Goal: Task Accomplishment & Management: Use online tool/utility

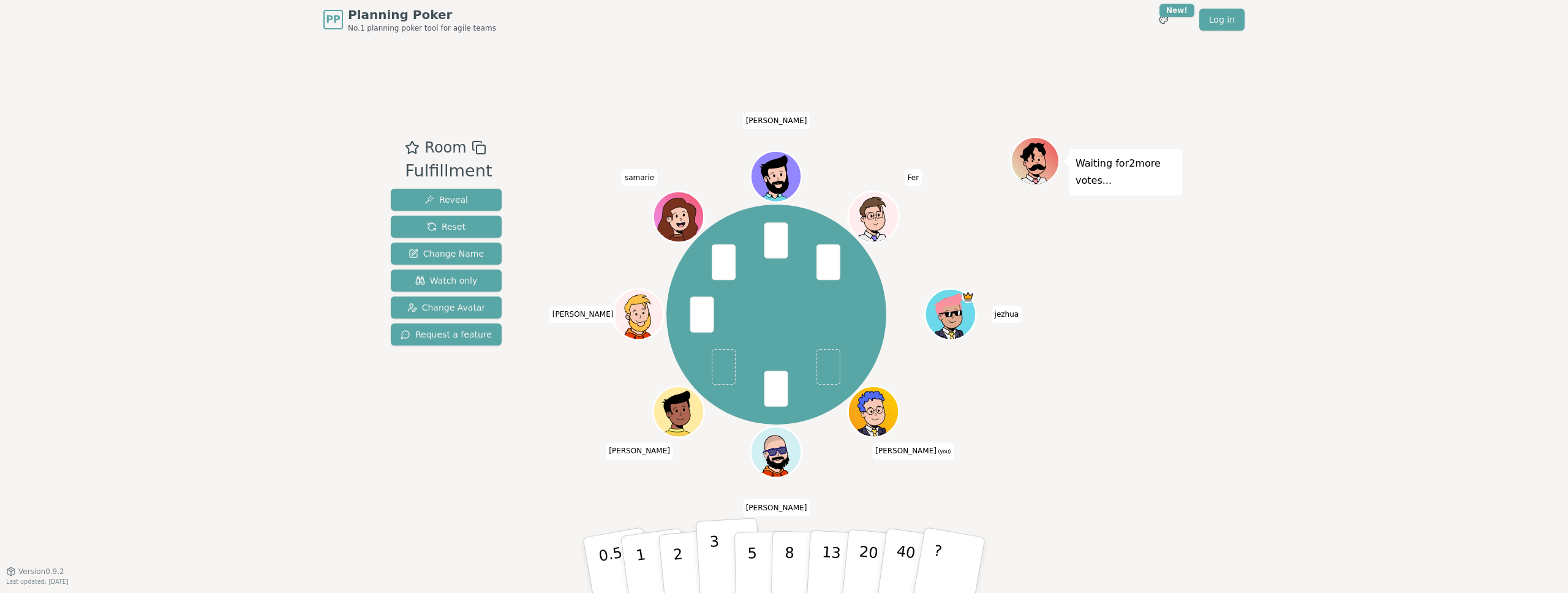
click at [703, 558] on button "3" at bounding box center [729, 565] width 67 height 96
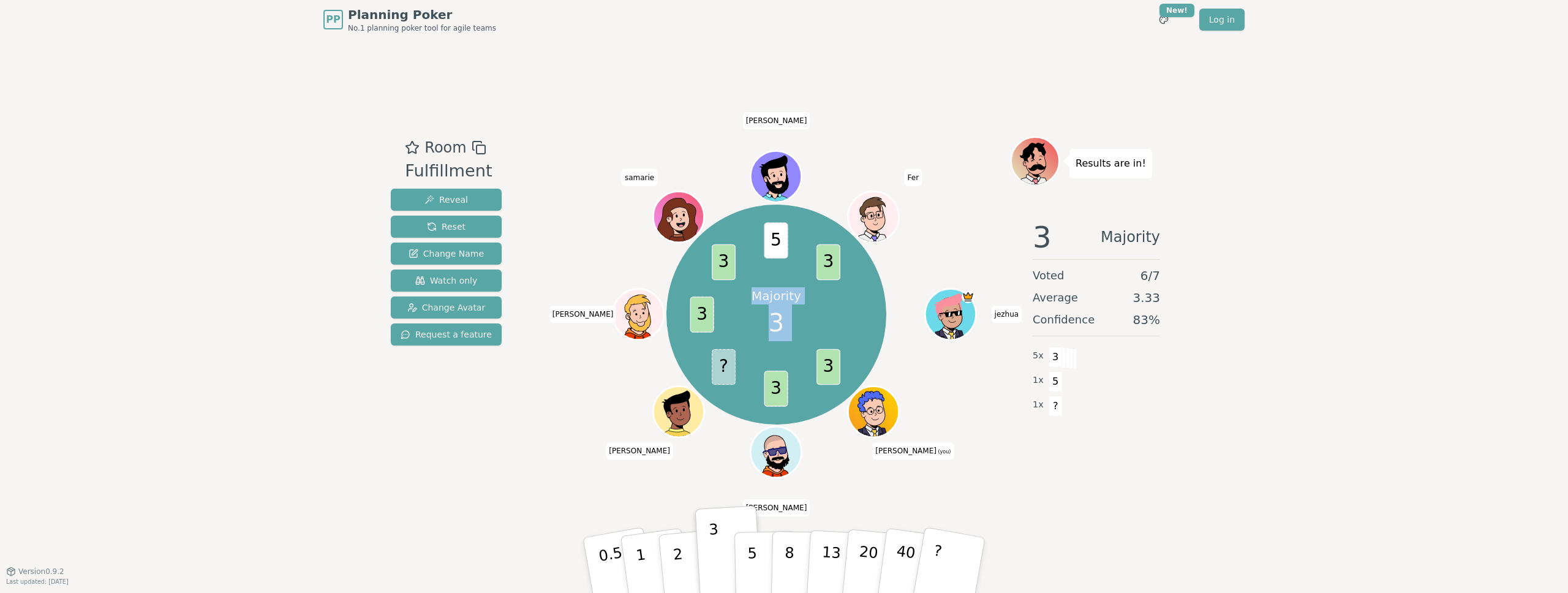
drag, startPoint x: 822, startPoint y: 371, endPoint x: 710, endPoint y: 150, distance: 247.8
click at [706, 160] on div "Majority 3 3 3 ? 3 3 5 3 [PERSON_NAME] (you) Sebastian [PERSON_NAME] samarie [P…" at bounding box center [776, 314] width 469 height 312
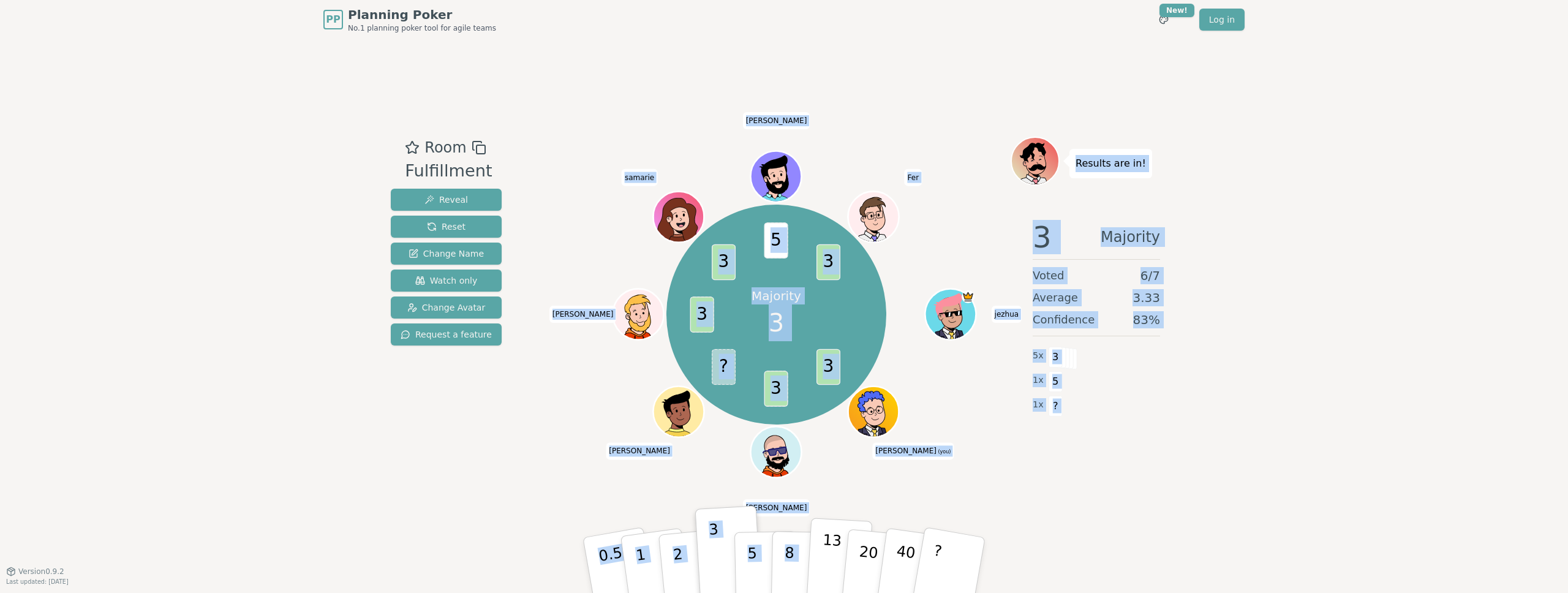
drag, startPoint x: 731, startPoint y: 111, endPoint x: 823, endPoint y: 545, distance: 443.6
click at [823, 545] on div "Room Fulfillment Reveal Reset Change Name Watch only Change Avatar Request a fe…" at bounding box center [784, 305] width 797 height 531
drag, startPoint x: 1095, startPoint y: 525, endPoint x: 523, endPoint y: 97, distance: 714.4
click at [523, 97] on div "Room Fulfillment Reveal Reset Change Name Watch only Change Avatar Request a fe…" at bounding box center [784, 305] width 797 height 531
drag, startPoint x: 711, startPoint y: 75, endPoint x: 1159, endPoint y: 549, distance: 652.2
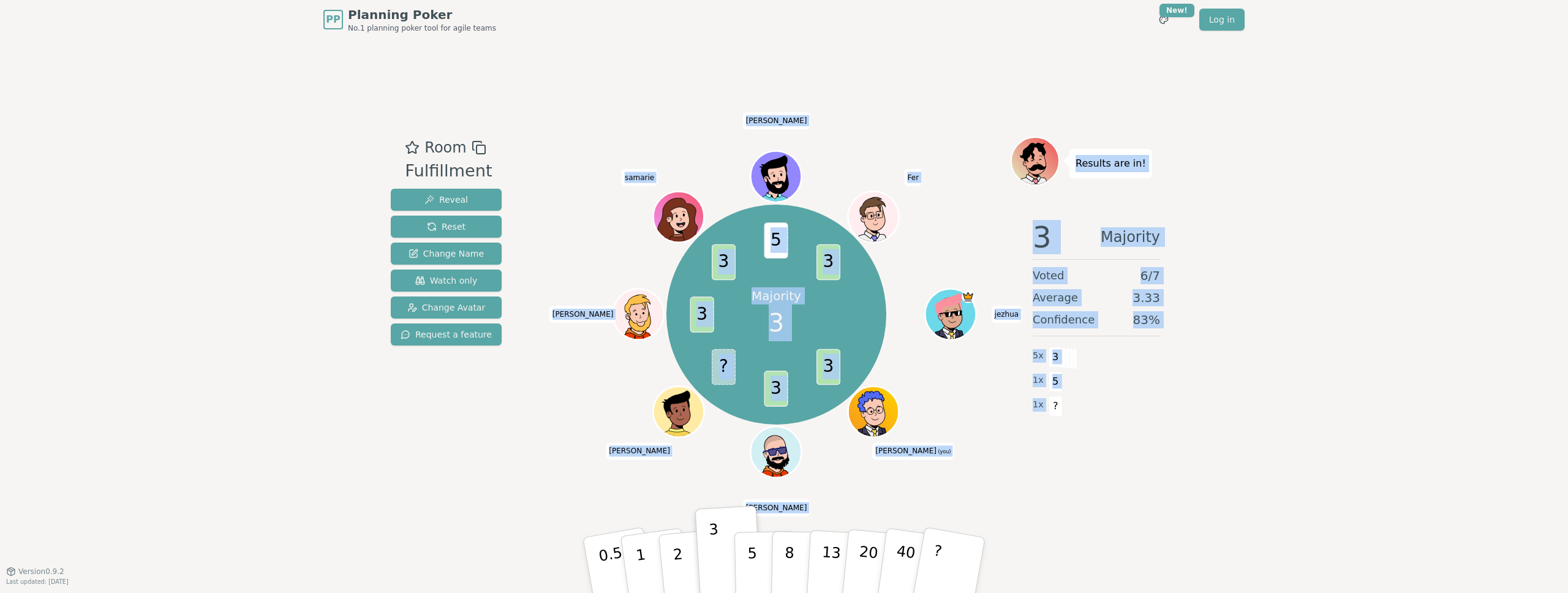
click at [1159, 549] on div "Room Fulfillment Reveal Reset Change Name Watch only Change Avatar Request a fe…" at bounding box center [784, 305] width 797 height 531
drag, startPoint x: 886, startPoint y: 73, endPoint x: 1182, endPoint y: 494, distance: 514.6
click at [1182, 494] on div "PP Planning Poker No.1 planning poker tool for agile teams Toggle theme New! Lo…" at bounding box center [784, 296] width 1568 height 593
drag, startPoint x: 1182, startPoint y: 494, endPoint x: 783, endPoint y: 89, distance: 568.5
click at [783, 89] on div "Room Fulfillment Reveal Reset Change Name Watch only Change Avatar Request a fe…" at bounding box center [784, 305] width 797 height 531
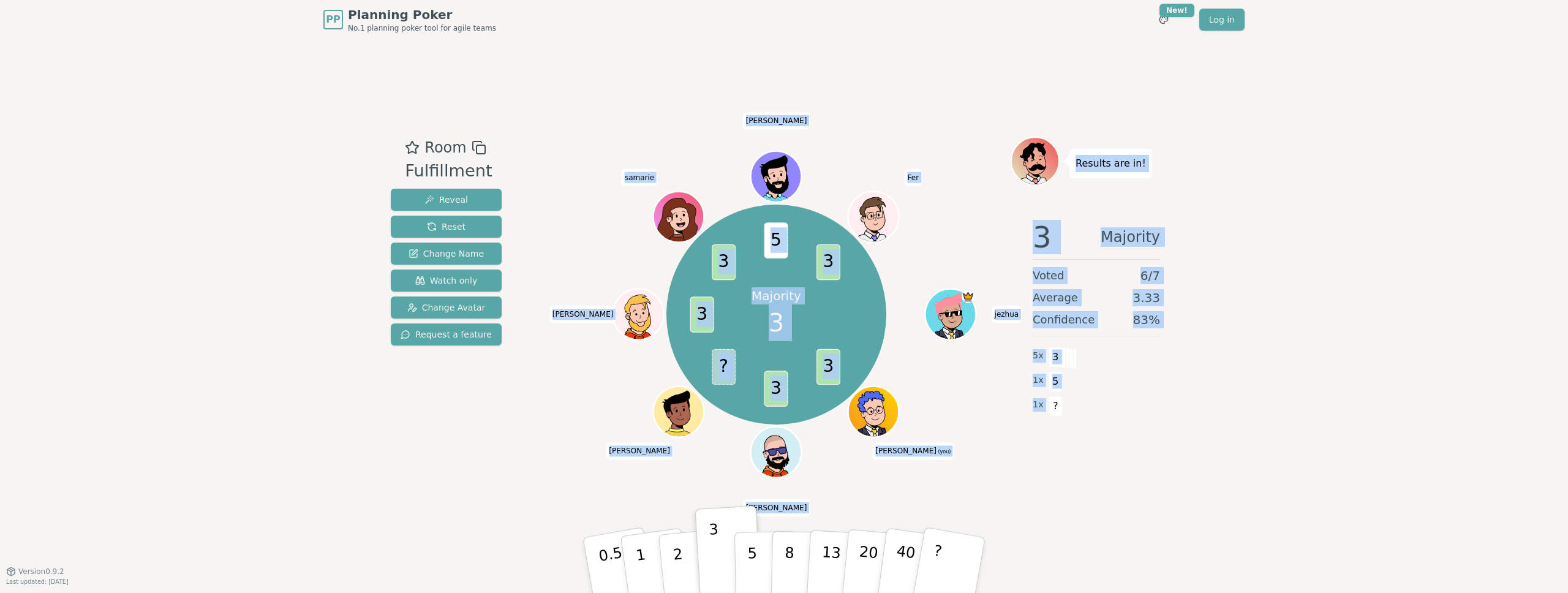
drag, startPoint x: 778, startPoint y: 94, endPoint x: 1124, endPoint y: 428, distance: 480.9
click at [1124, 428] on div "Room Fulfillment Reveal Reset Change Name Watch only Change Avatar Request a fe…" at bounding box center [784, 305] width 797 height 531
drag, startPoint x: 1102, startPoint y: 531, endPoint x: 707, endPoint y: 76, distance: 602.5
click at [709, 76] on div "Room Fulfillment Reveal Reset Change Name Watch only Change Avatar Request a fe…" at bounding box center [784, 305] width 797 height 531
drag, startPoint x: 643, startPoint y: 63, endPoint x: 1042, endPoint y: 454, distance: 558.6
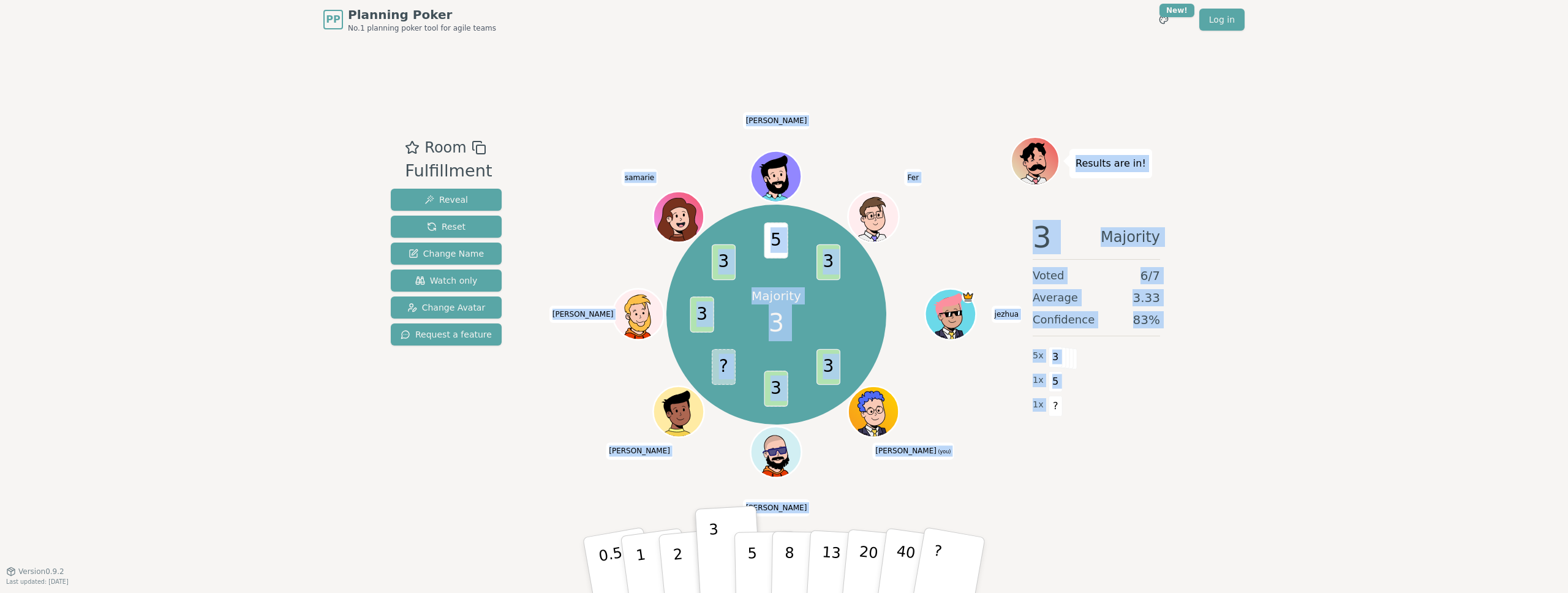
click at [1042, 454] on div "Room Fulfillment Reveal Reset Change Name Watch only Change Avatar Request a fe…" at bounding box center [784, 305] width 797 height 531
drag, startPoint x: 1089, startPoint y: 504, endPoint x: 594, endPoint y: 81, distance: 651.1
click at [594, 81] on div "Room Fulfillment Reveal Reset Change Name Watch only Change Avatar Request a fe…" at bounding box center [784, 305] width 797 height 531
drag, startPoint x: 555, startPoint y: 82, endPoint x: 1102, endPoint y: 434, distance: 650.5
click at [1102, 434] on div "Room Fulfillment Reveal Reset Change Name Watch only Change Avatar Request a fe…" at bounding box center [784, 305] width 797 height 531
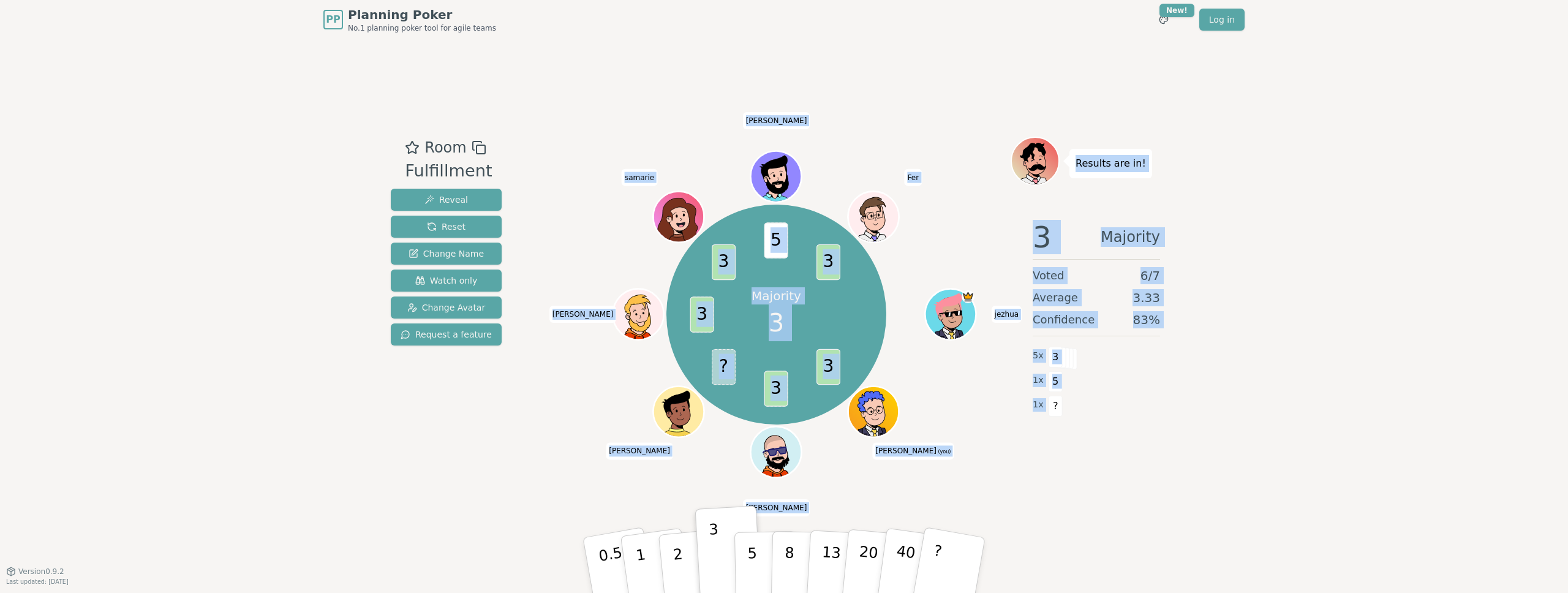
drag, startPoint x: 1114, startPoint y: 466, endPoint x: 605, endPoint y: 64, distance: 648.6
click at [605, 64] on div "Room Fulfillment Reveal Reset Change Name Watch only Change Avatar Request a fe…" at bounding box center [784, 305] width 797 height 531
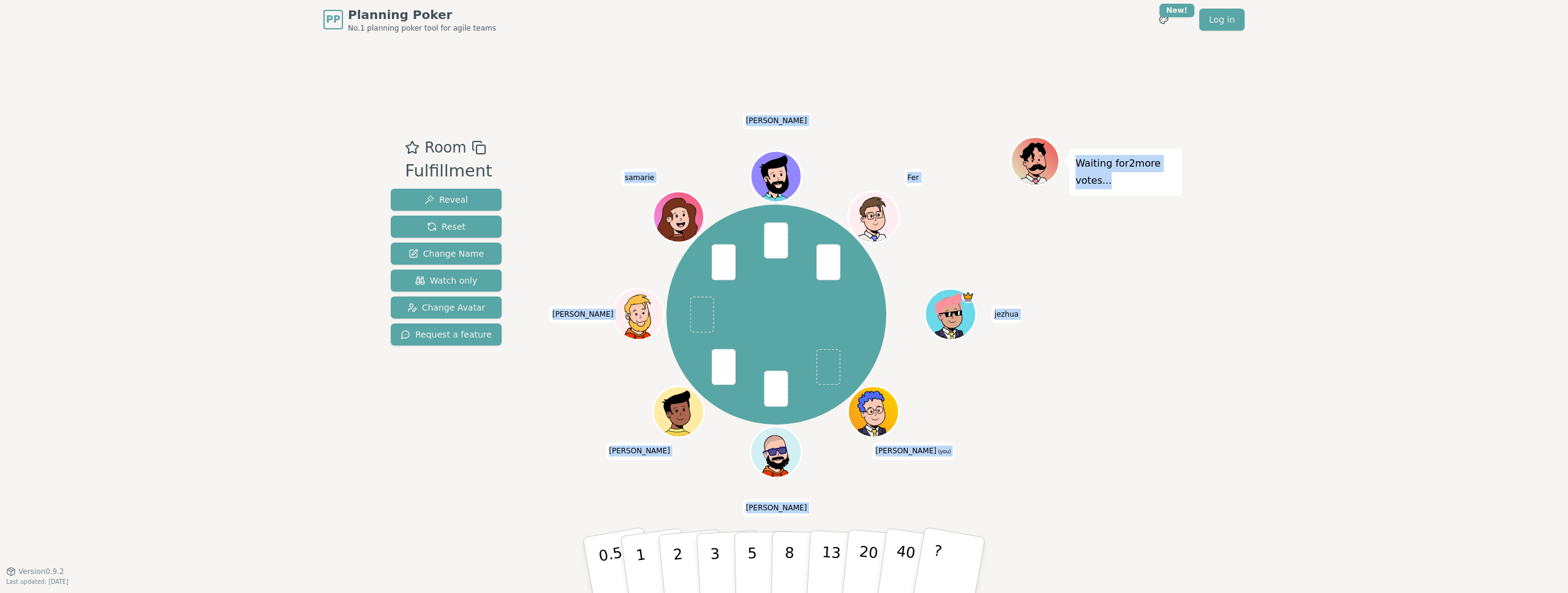
click at [754, 552] on p "5" at bounding box center [753, 578] width 11 height 66
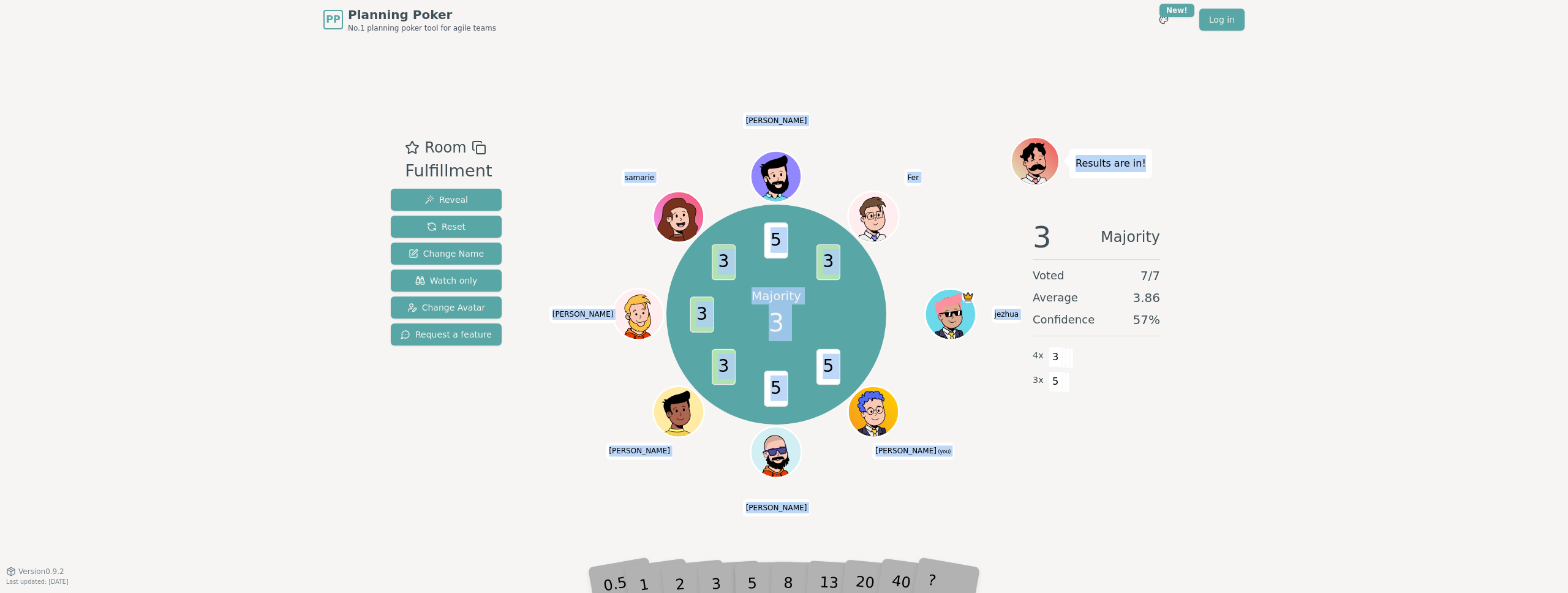
click at [966, 63] on div "Room Fulfillment Reveal Reset Change Name Watch only Change Avatar Request a fe…" at bounding box center [784, 305] width 797 height 531
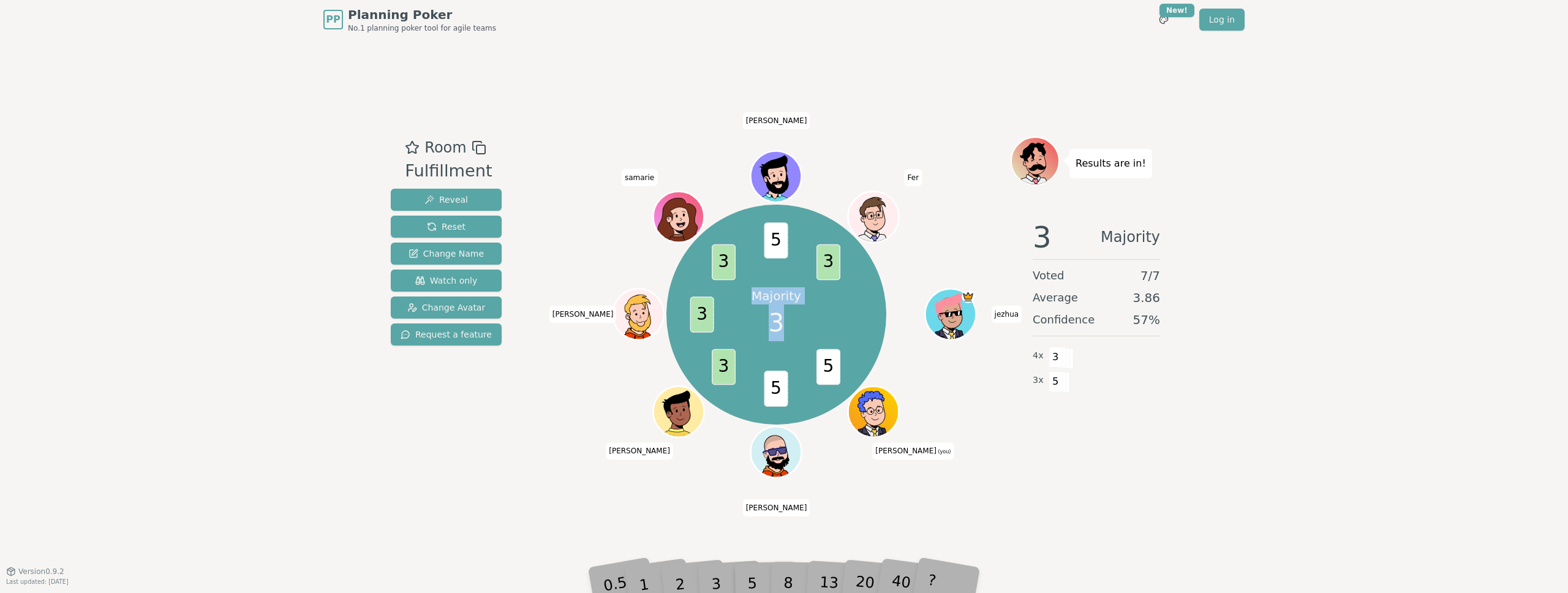
drag, startPoint x: 965, startPoint y: 63, endPoint x: 971, endPoint y: 521, distance: 458.0
click at [971, 521] on div "Room Fulfillment Reveal Reset Change Name Watch only Change Avatar Request a fe…" at bounding box center [784, 305] width 797 height 531
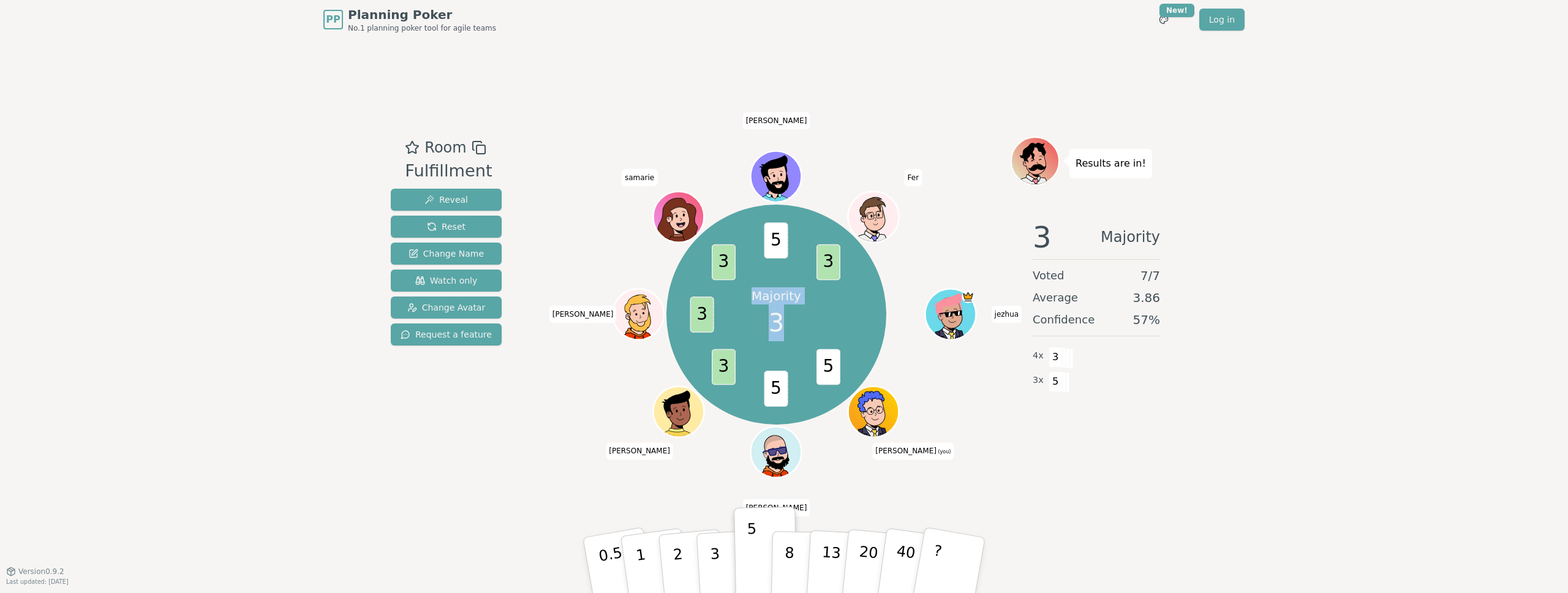
drag, startPoint x: 974, startPoint y: 523, endPoint x: 620, endPoint y: 62, distance: 581.2
click at [622, 60] on div "Room Fulfillment Reveal Reset Change Name Watch only Change Avatar Request a fe…" at bounding box center [784, 305] width 797 height 531
drag, startPoint x: 609, startPoint y: 75, endPoint x: 576, endPoint y: 53, distance: 39.7
click at [576, 53] on div "Room Fulfillment Reveal Reset Change Name Watch only Change Avatar Request a fe…" at bounding box center [784, 305] width 797 height 531
drag, startPoint x: 586, startPoint y: 78, endPoint x: 857, endPoint y: 489, distance: 492.3
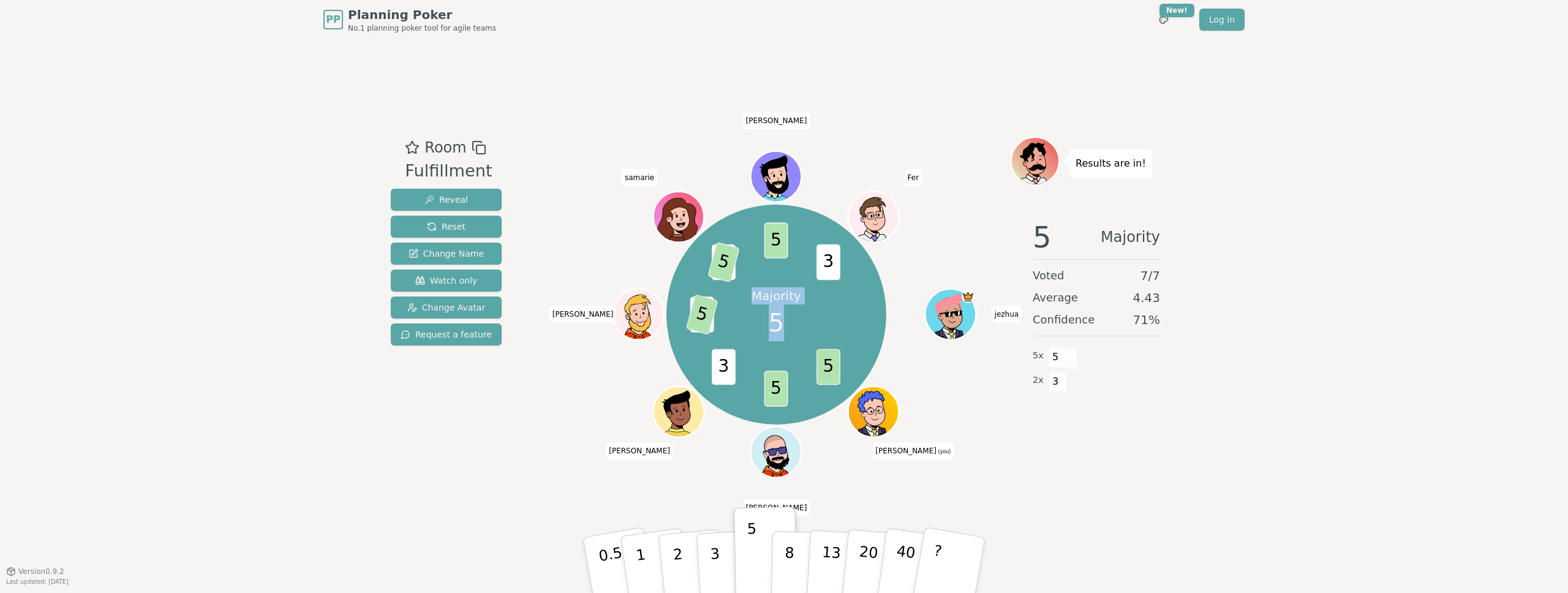
click at [857, 489] on div "Room Fulfillment Reveal Reset Change Name Watch only Change Avatar Request a fe…" at bounding box center [784, 305] width 797 height 531
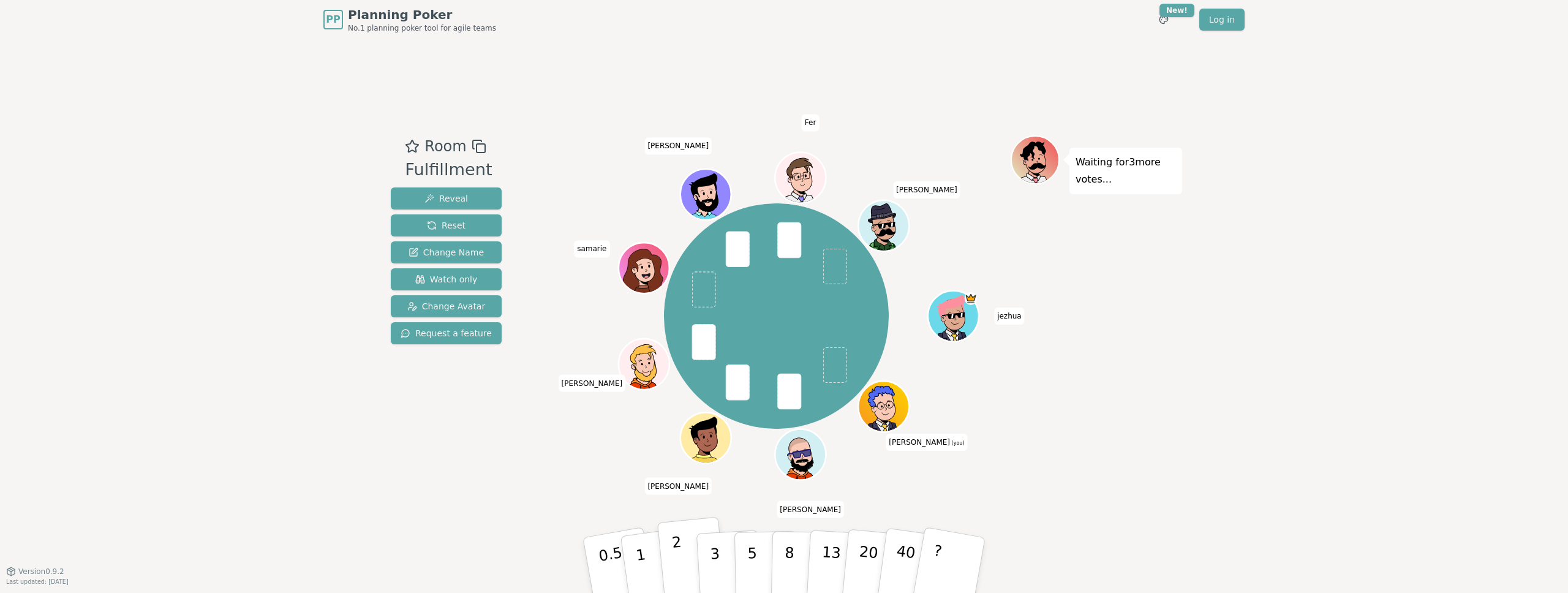
click at [694, 563] on button "2" at bounding box center [693, 565] width 70 height 98
click at [694, 564] on button "2" at bounding box center [693, 565] width 70 height 98
click at [732, 555] on button "3" at bounding box center [729, 565] width 67 height 96
click at [748, 561] on p "5" at bounding box center [753, 565] width 11 height 66
click at [723, 558] on button "3" at bounding box center [729, 565] width 67 height 96
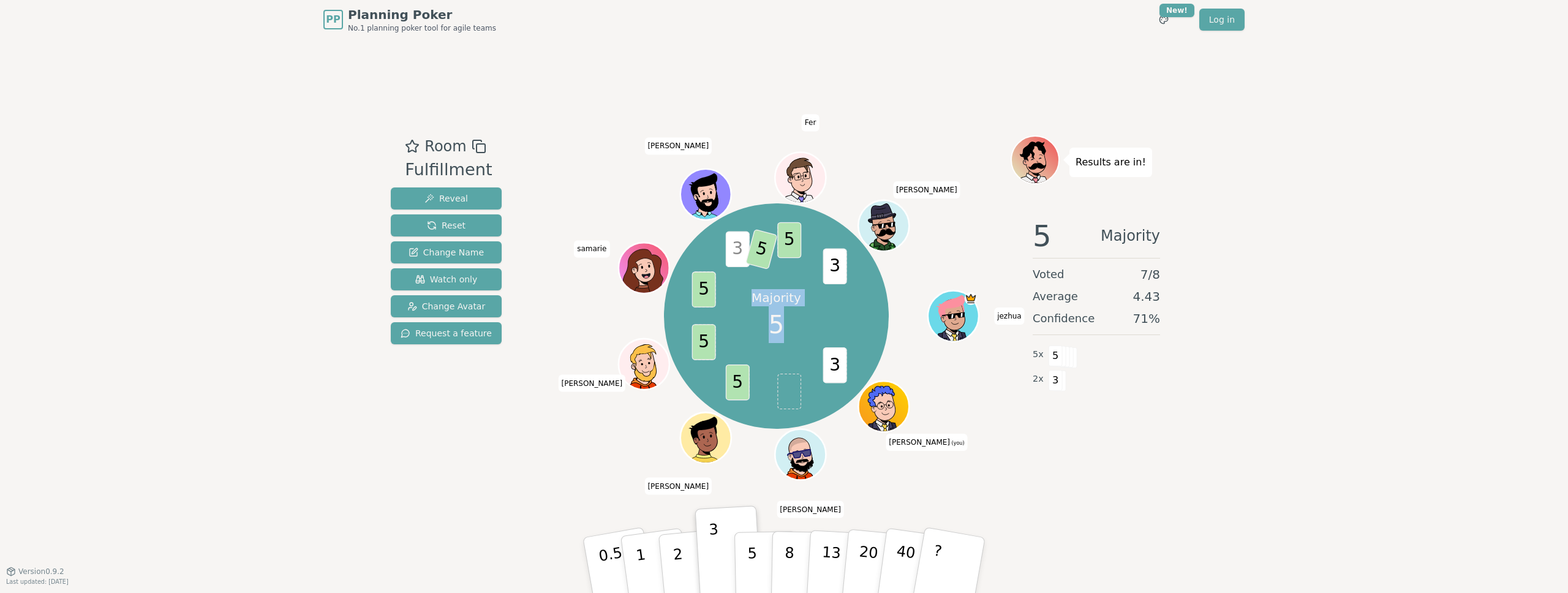
drag, startPoint x: 740, startPoint y: 563, endPoint x: 761, endPoint y: 6, distance: 557.4
click at [760, 9] on div "PP Planning Poker No.1 planning poker tool for agile teams Toggle theme New! Lo…" at bounding box center [784, 296] width 1568 height 593
click at [746, 553] on button "5" at bounding box center [766, 565] width 63 height 93
